Goal: Task Accomplishment & Management: Manage account settings

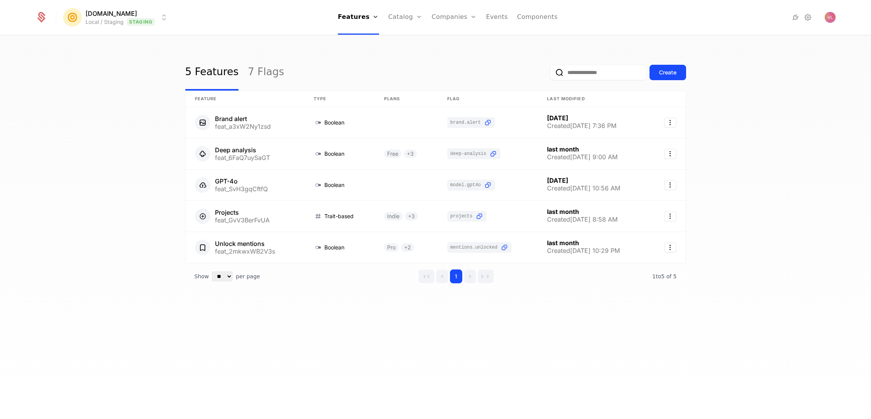
click at [125, 13] on html "[DOMAIN_NAME] Local / Staging Staging Features Features Flags Catalog Plans Add…" at bounding box center [435, 209] width 871 height 419
click at [99, 66] on button "Create" at bounding box center [99, 73] width 61 height 14
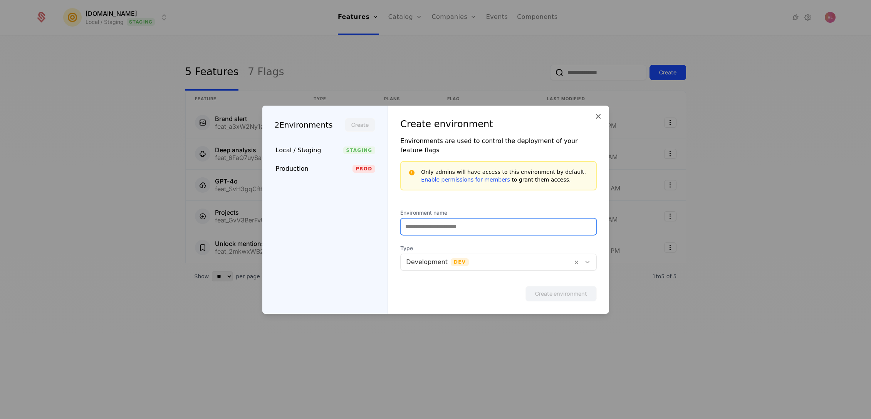
click at [424, 223] on input "Environment name" at bounding box center [498, 227] width 195 height 16
type input "***"
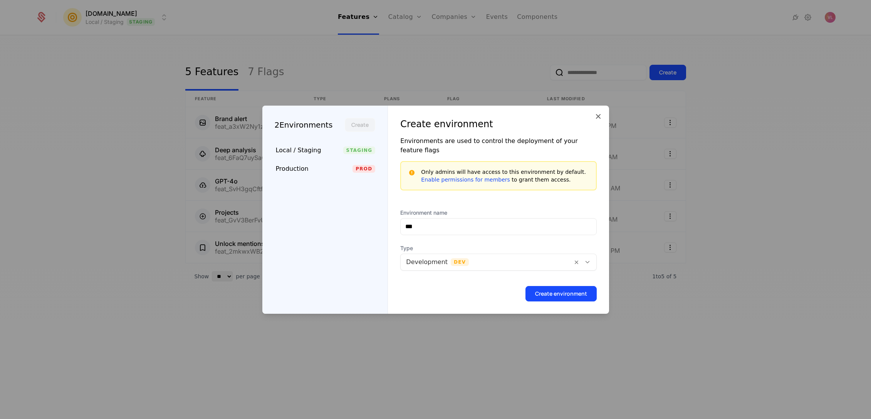
click at [429, 281] on div "Create environment" at bounding box center [498, 291] width 196 height 22
click at [551, 294] on button "Create environment" at bounding box center [561, 293] width 71 height 15
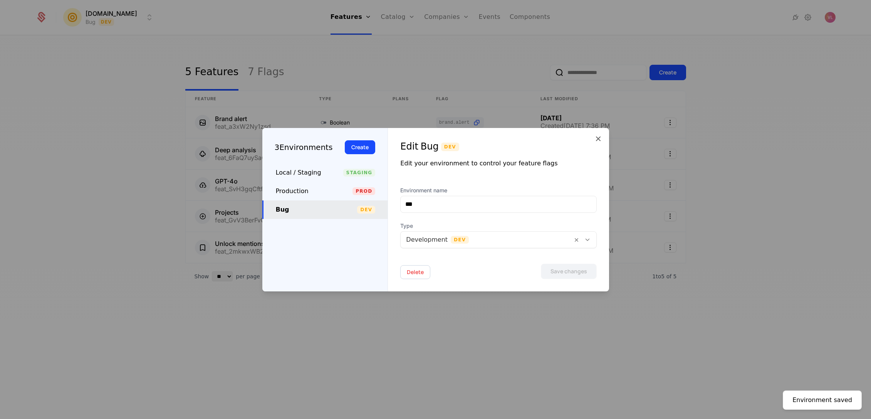
click at [192, 64] on div at bounding box center [435, 209] width 871 height 419
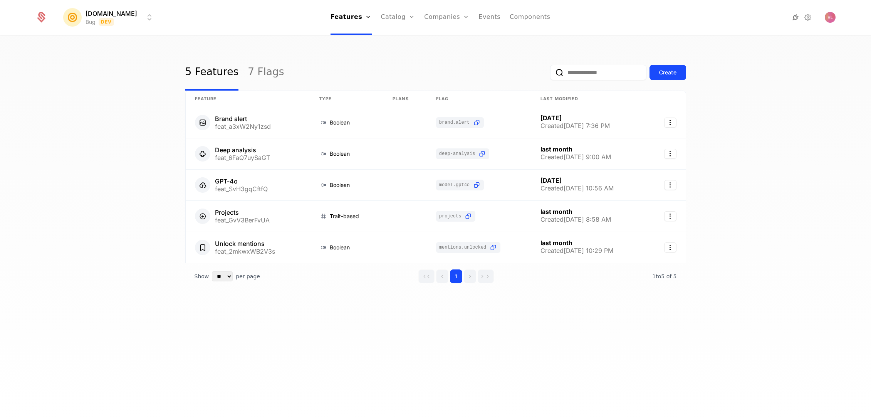
click at [797, 18] on icon at bounding box center [795, 17] width 9 height 9
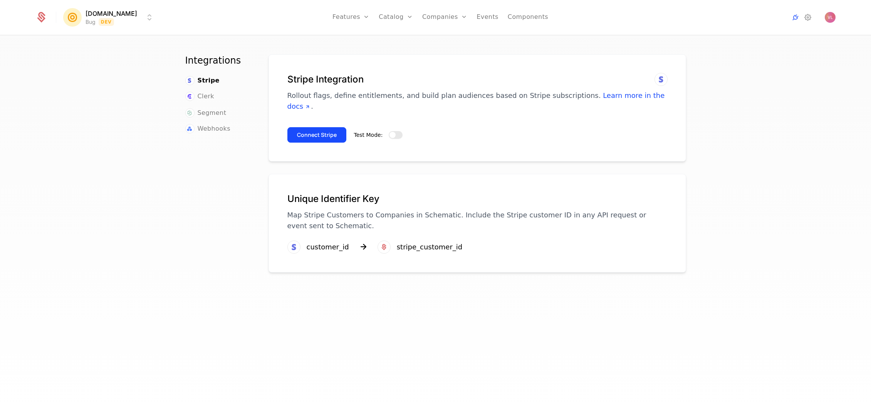
click at [393, 131] on button "Test Mode:" at bounding box center [396, 135] width 14 height 8
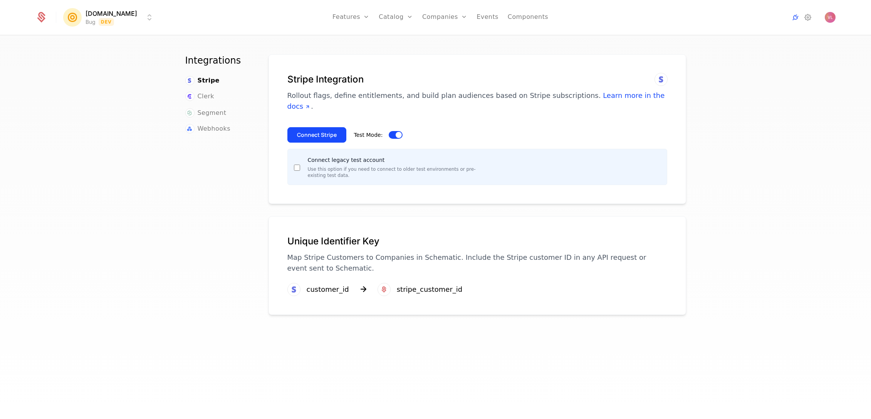
drag, startPoint x: 326, startPoint y: 126, endPoint x: 332, endPoint y: 138, distance: 13.6
click at [326, 127] on button "Connect Stripe" at bounding box center [316, 134] width 59 height 15
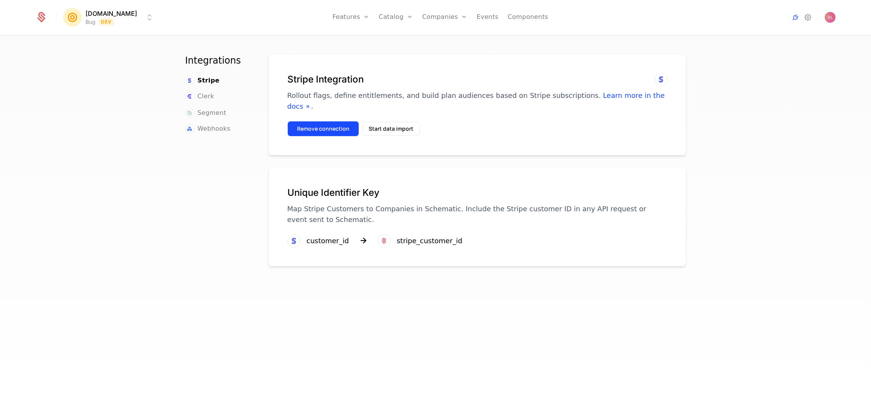
click at [321, 121] on button "Remove connection" at bounding box center [323, 128] width 72 height 15
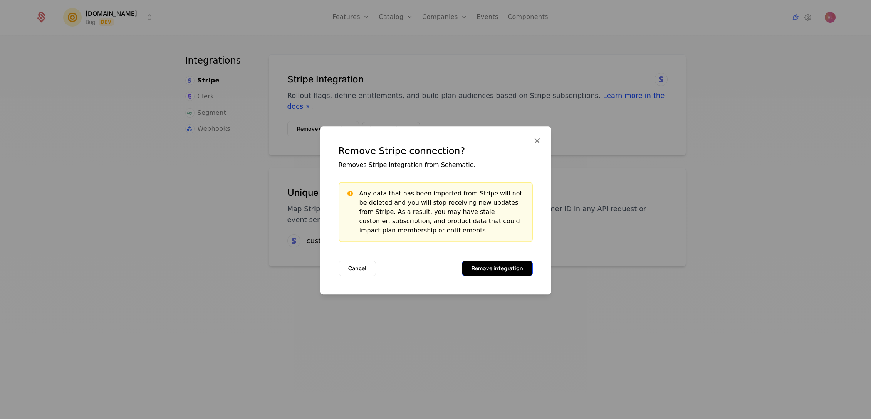
click at [494, 268] on button "Remove integration" at bounding box center [497, 268] width 71 height 15
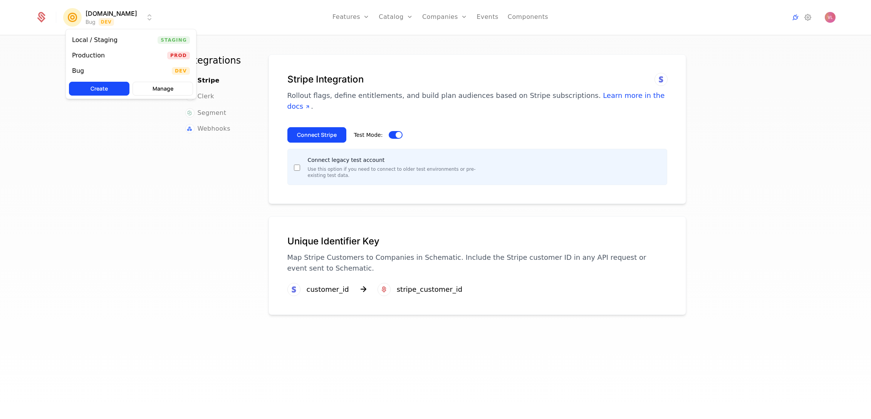
click at [102, 18] on html "[DOMAIN_NAME] Bug Dev Features Features Flags Catalog Plans Add Ons Configurati…" at bounding box center [435, 209] width 871 height 419
click at [91, 70] on div "Bug Dev" at bounding box center [131, 70] width 130 height 15
click at [82, 17] on html "[DOMAIN_NAME] Bug Dev Features Features Flags Catalog Plans Add Ons Configurati…" at bounding box center [435, 209] width 871 height 419
click at [171, 87] on button "Manage" at bounding box center [163, 89] width 61 height 14
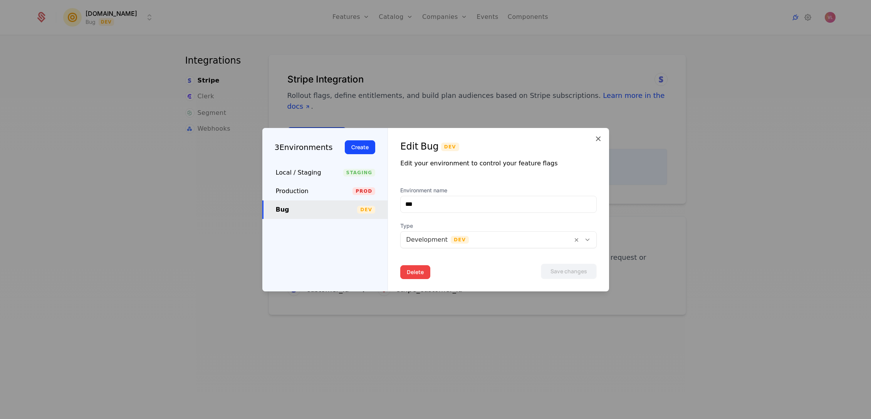
click at [413, 272] on button "Delete" at bounding box center [415, 272] width 30 height 14
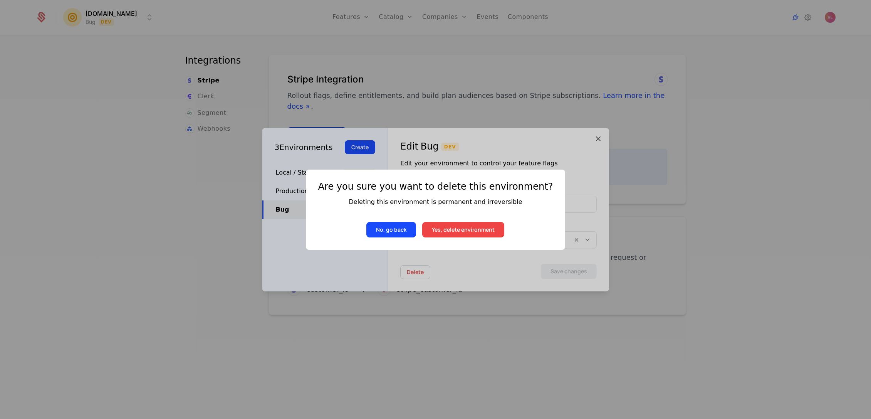
click at [480, 234] on button "Yes, delete environment" at bounding box center [463, 229] width 82 height 15
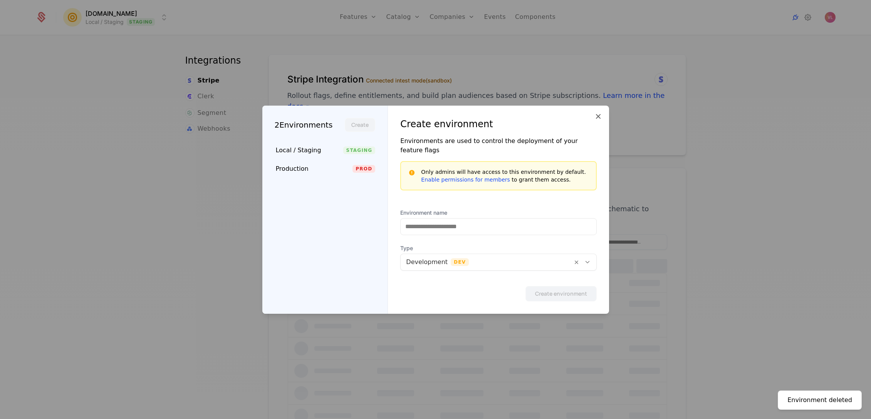
click at [263, 79] on div at bounding box center [435, 209] width 871 height 419
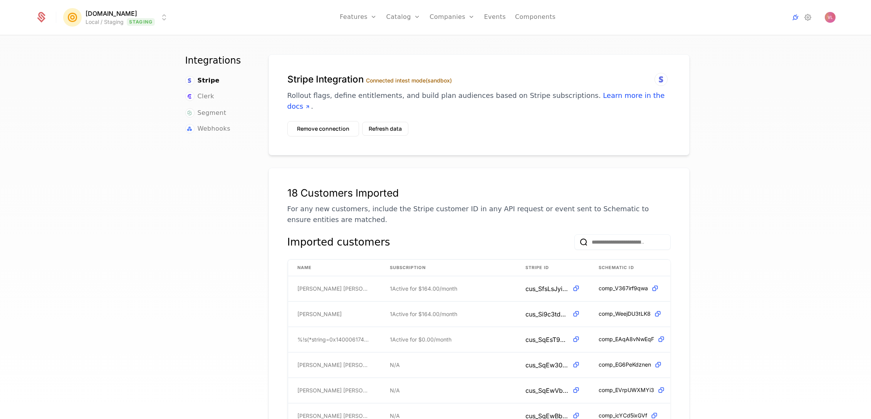
click at [95, 23] on html "[DOMAIN_NAME] Local / Staging Staging Features Features Flags Catalog Plans Add…" at bounding box center [435, 209] width 871 height 419
click at [112, 44] on div "Local / Staging" at bounding box center [98, 40] width 52 height 8
click at [374, 122] on button "Refresh data" at bounding box center [385, 129] width 46 height 14
click at [320, 122] on button "Remove connection" at bounding box center [323, 128] width 72 height 15
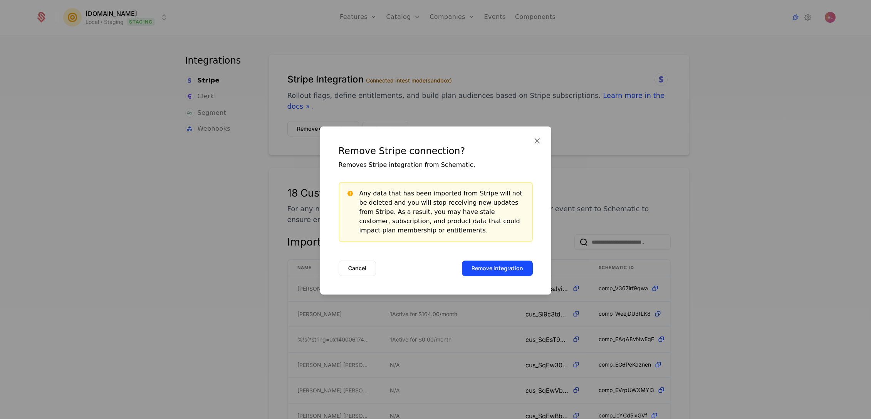
drag, startPoint x: 489, startPoint y: 270, endPoint x: 390, endPoint y: 203, distance: 118.9
click at [390, 203] on div "Remove Stripe connection? Removes Stripe integration from Schematic. Any data t…" at bounding box center [435, 210] width 231 height 168
click at [535, 140] on icon at bounding box center [537, 141] width 10 height 10
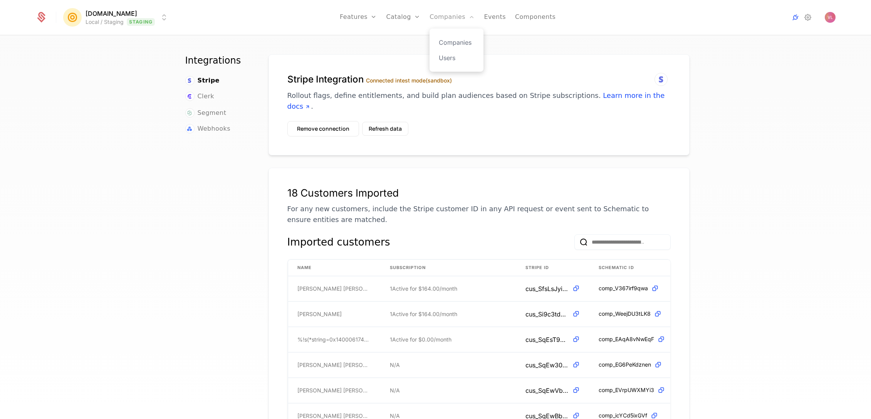
click at [435, 13] on link "Companies" at bounding box center [452, 17] width 45 height 35
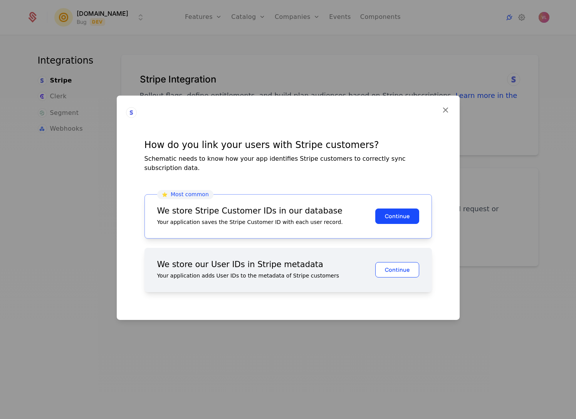
click at [392, 262] on button "Continue" at bounding box center [397, 269] width 44 height 15
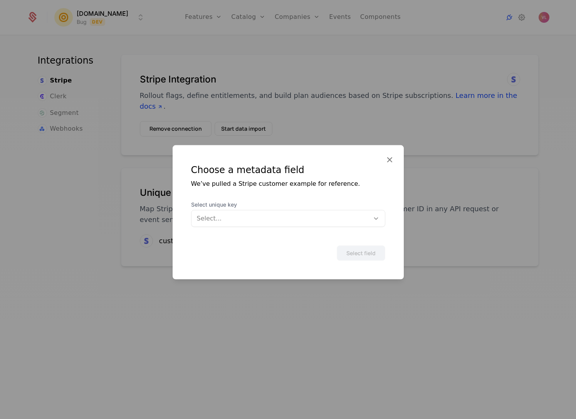
click at [302, 223] on div at bounding box center [280, 218] width 167 height 11
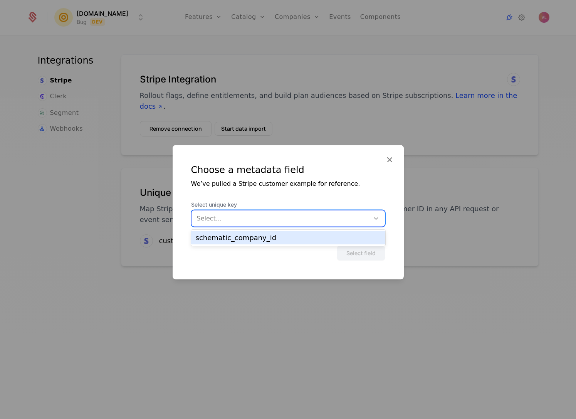
click at [278, 238] on div "schematic_company_id" at bounding box center [288, 237] width 185 height 7
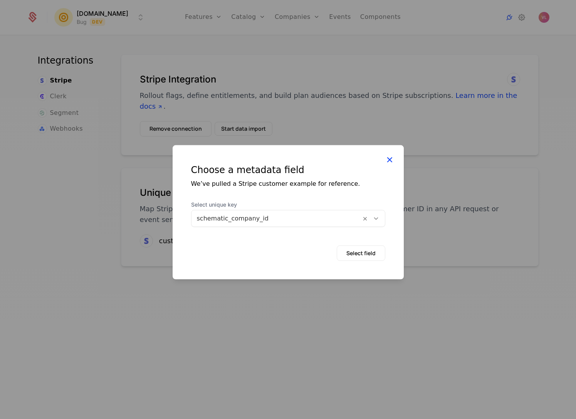
click at [388, 158] on icon at bounding box center [390, 159] width 10 height 10
